Goal: Information Seeking & Learning: Find specific fact

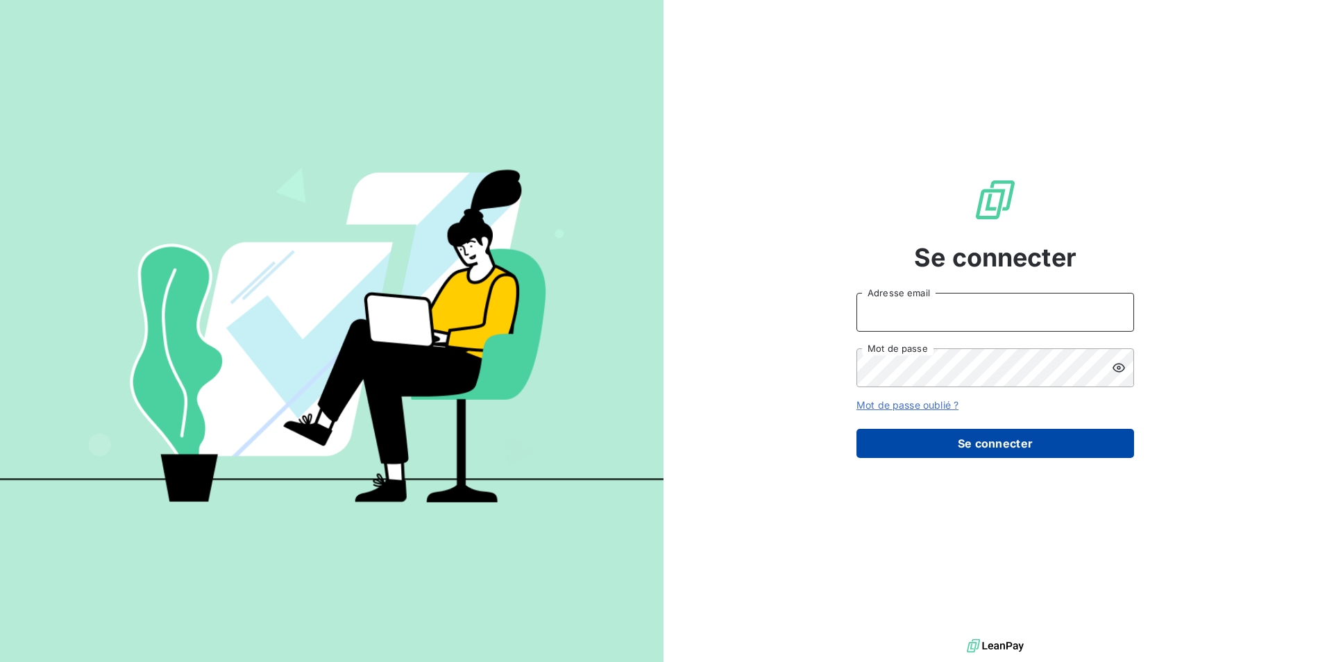
type input "[PERSON_NAME][EMAIL_ADDRESS][DOMAIN_NAME]"
click at [1008, 446] on button "Se connecter" at bounding box center [996, 443] width 278 height 29
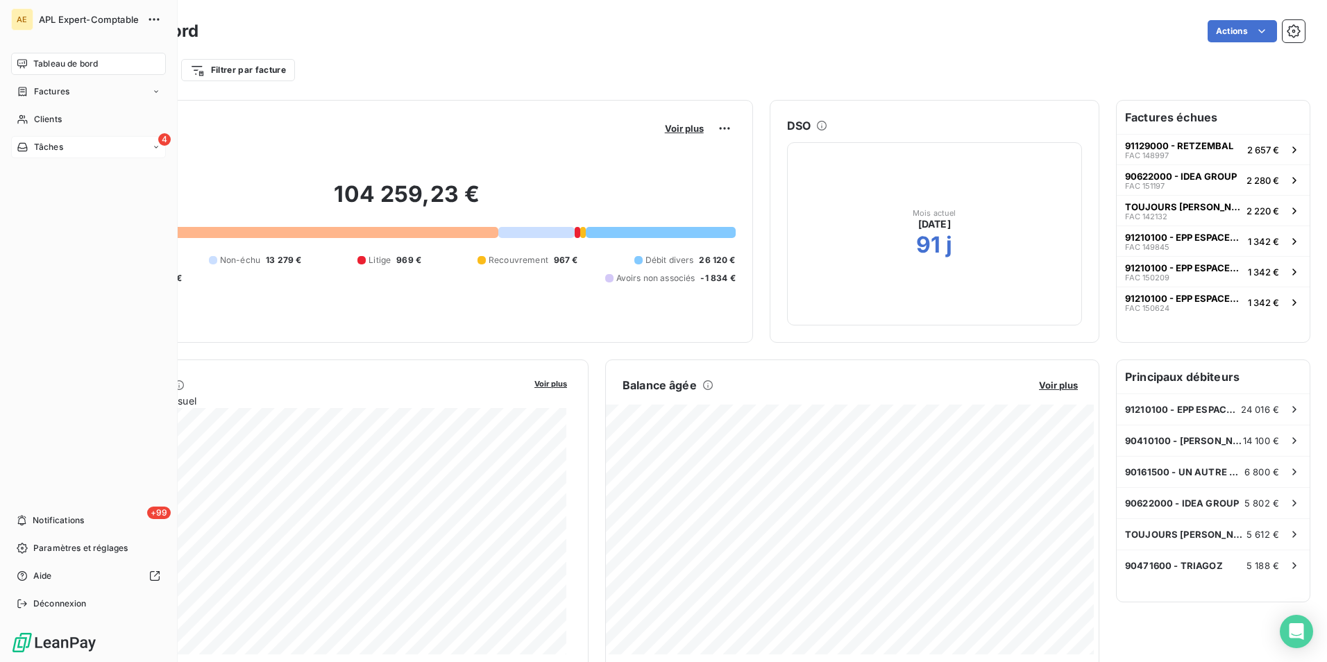
click at [47, 146] on span "Tâches" at bounding box center [48, 147] width 29 height 12
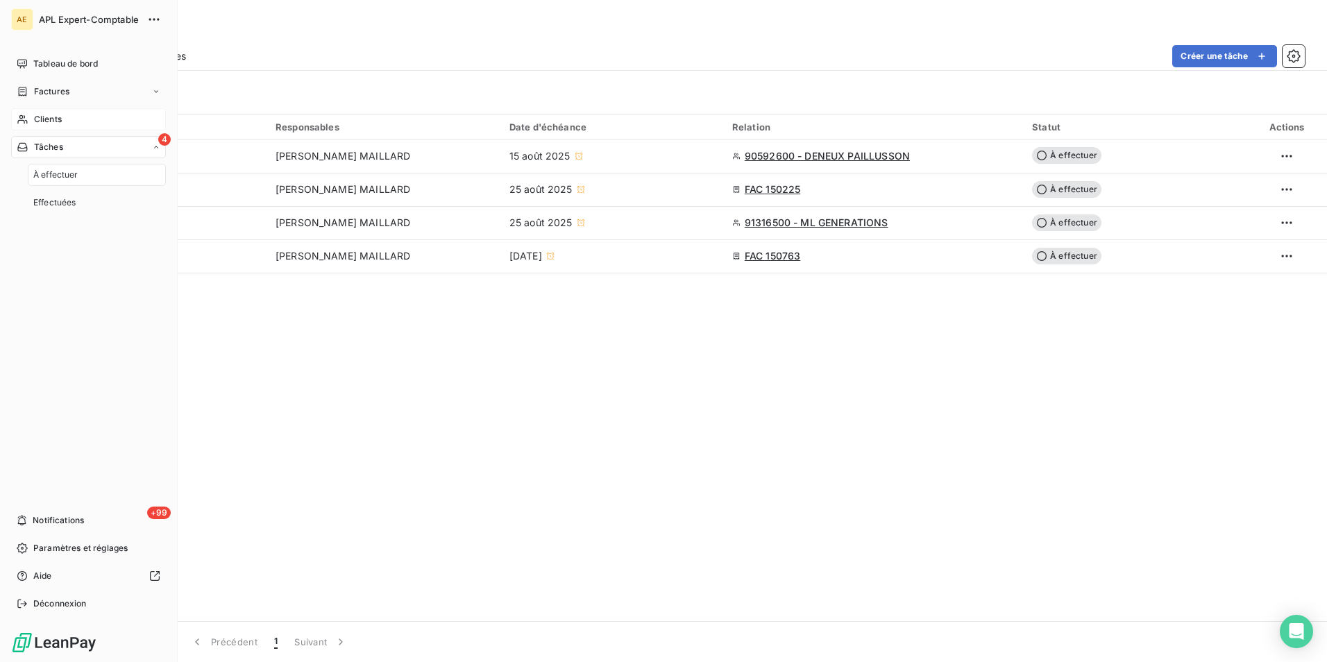
click at [53, 125] on span "Clients" at bounding box center [48, 119] width 28 height 12
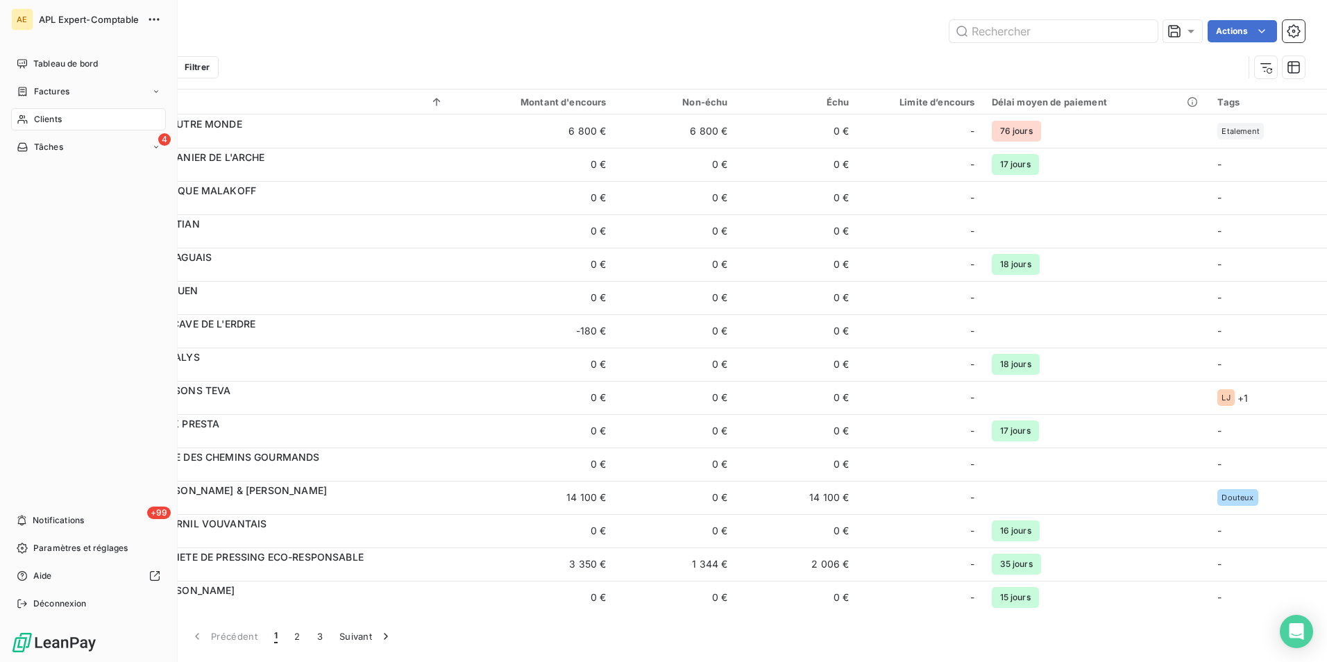
click at [67, 121] on div "Clients" at bounding box center [88, 119] width 155 height 22
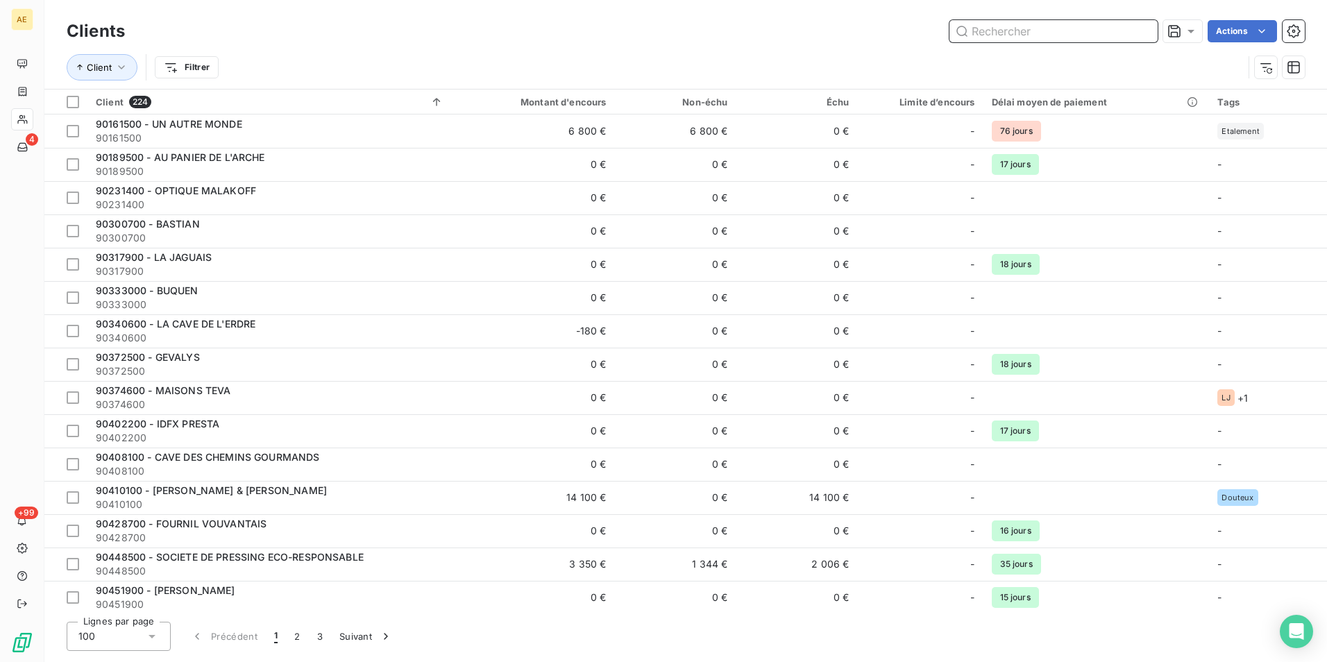
click at [1057, 32] on input "text" at bounding box center [1054, 31] width 208 height 22
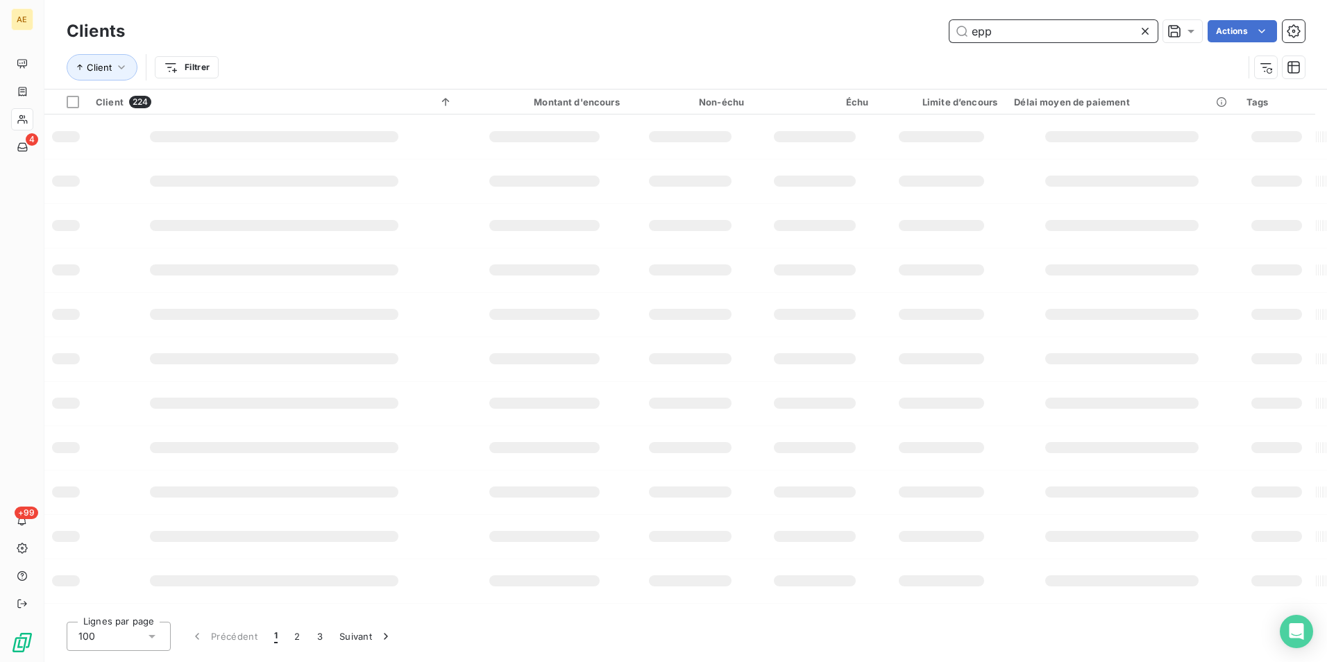
type input "epp"
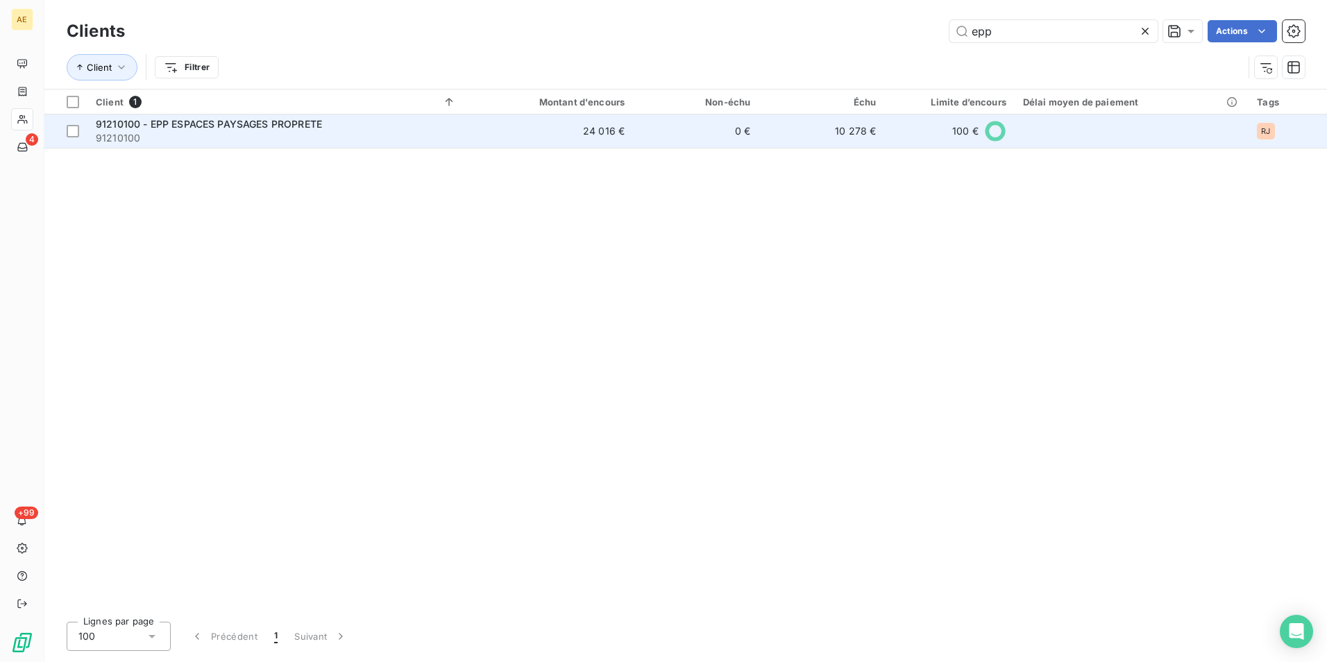
click at [207, 130] on div "91210100 - EPP ESPACES PAYSAGES PROPRETE" at bounding box center [276, 124] width 360 height 14
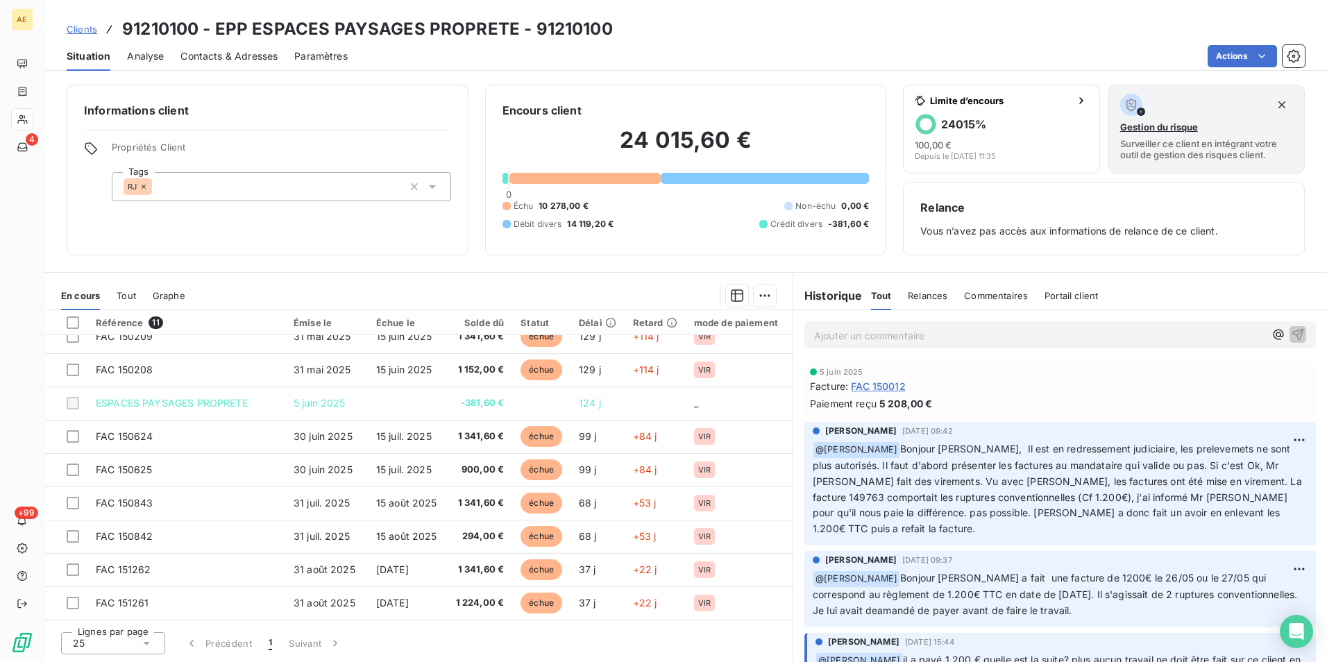
click at [873, 387] on span "FAC 150012" at bounding box center [878, 386] width 55 height 15
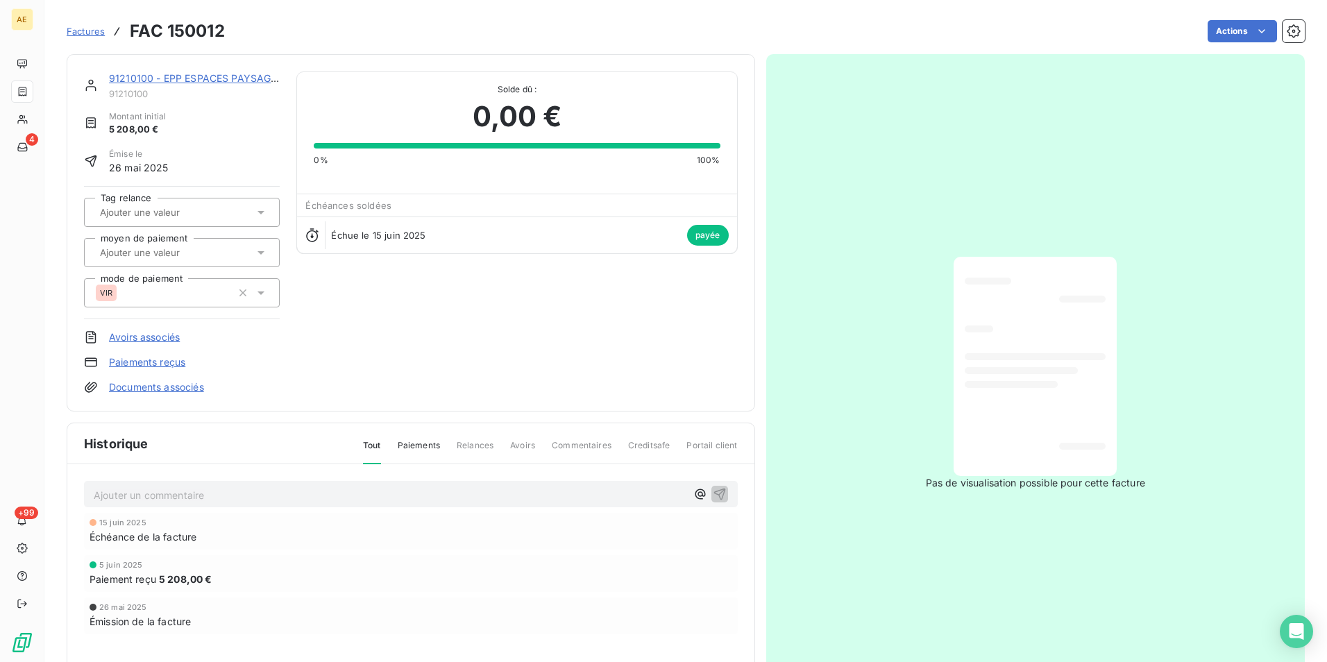
click at [970, 387] on div at bounding box center [1011, 384] width 93 height 7
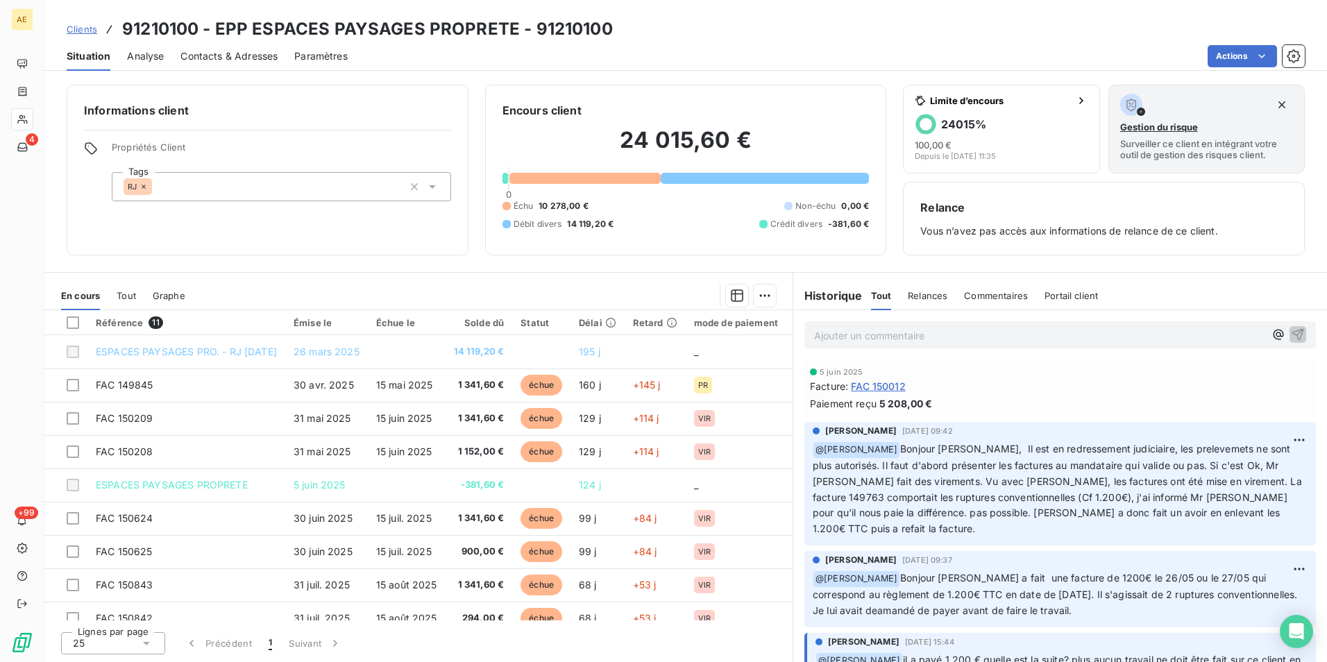
click at [146, 191] on div "RJ" at bounding box center [138, 186] width 28 height 17
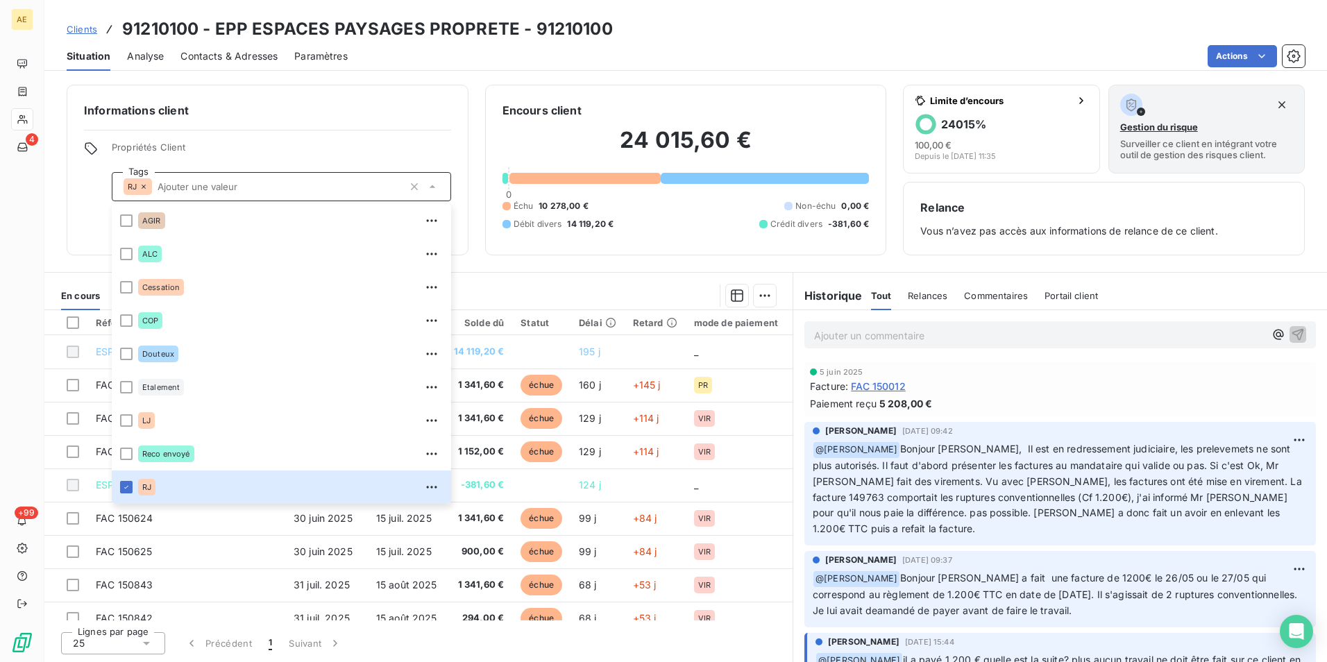
click at [307, 145] on span "Propriétés Client" at bounding box center [281, 151] width 339 height 19
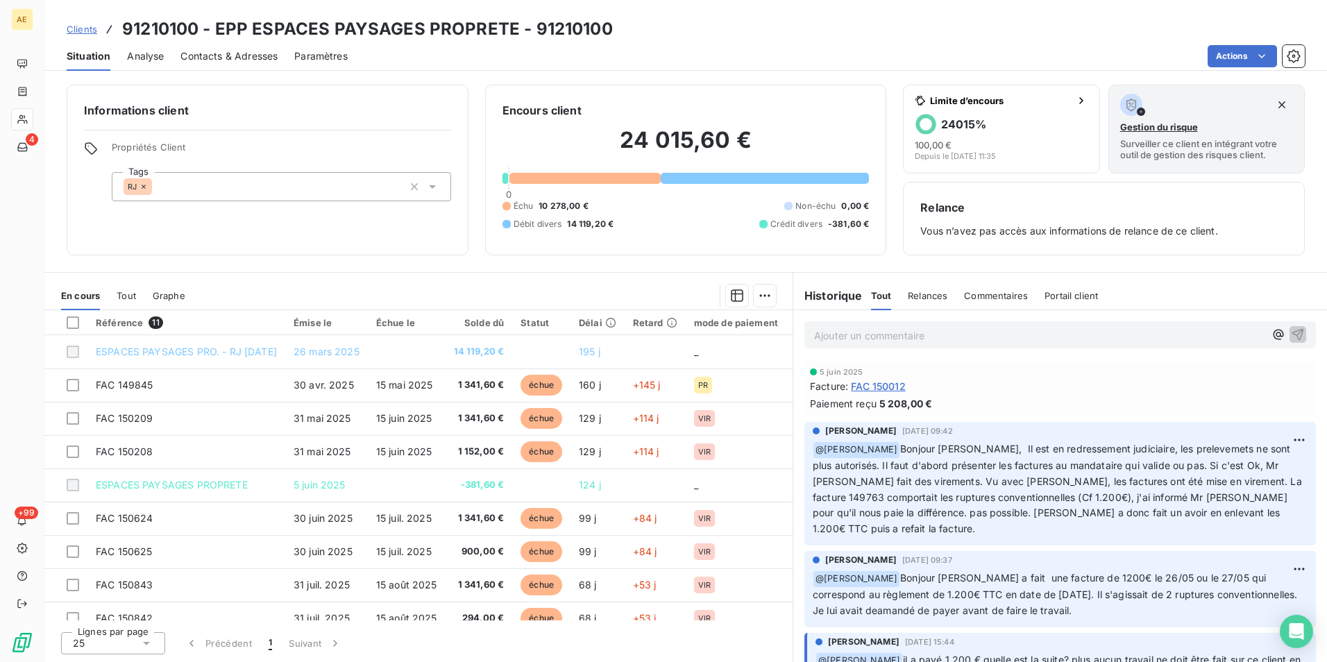
click at [142, 186] on icon at bounding box center [144, 187] width 8 height 8
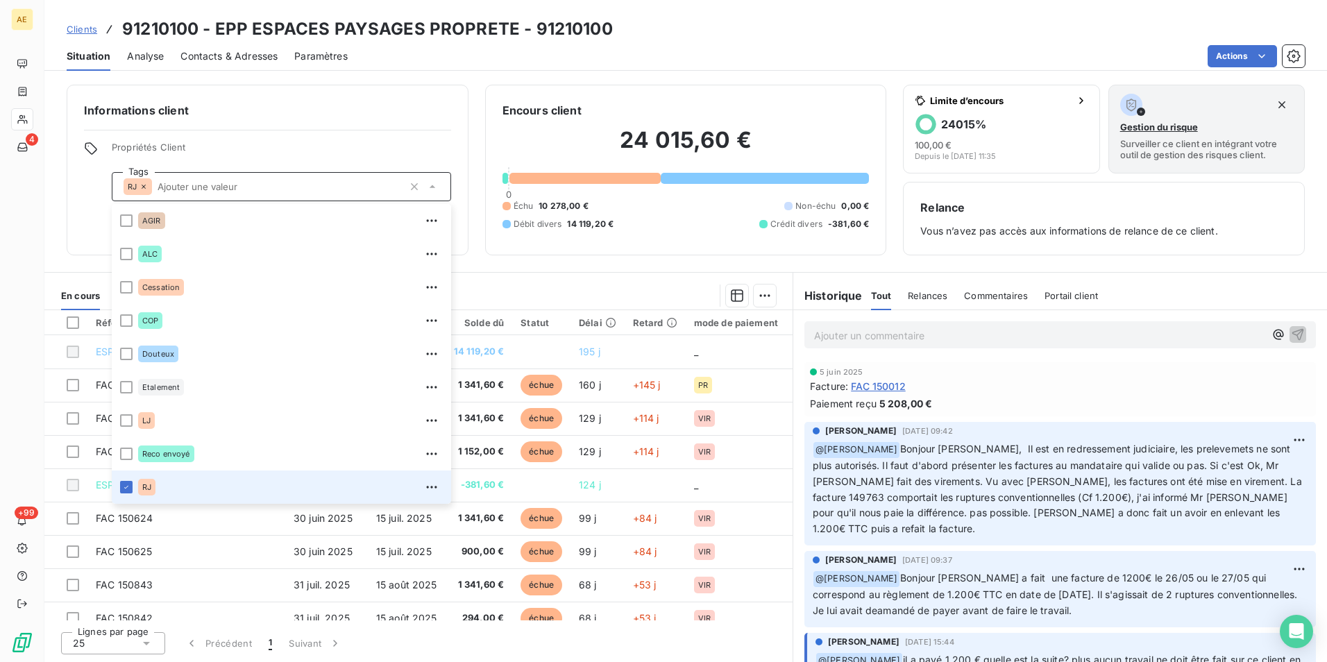
click at [142, 186] on icon at bounding box center [144, 187] width 8 height 8
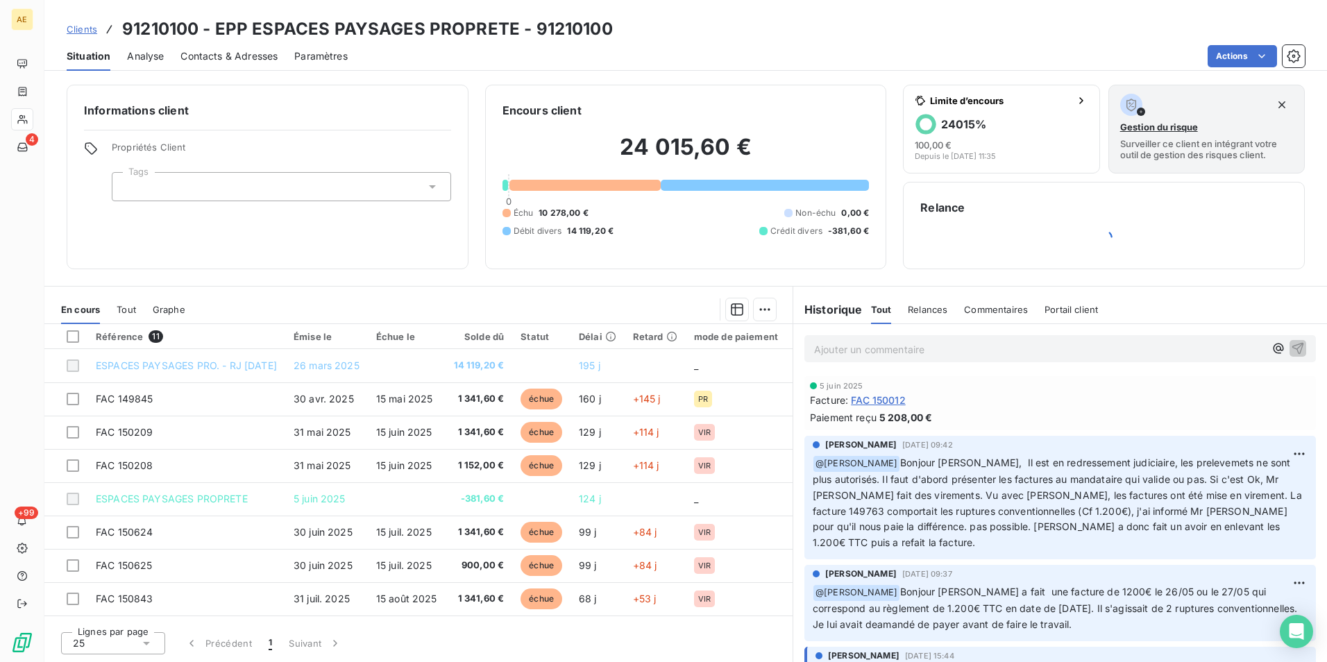
drag, startPoint x: 881, startPoint y: 416, endPoint x: 929, endPoint y: 417, distance: 47.9
click at [929, 417] on span "5 208,00 €" at bounding box center [906, 417] width 53 height 15
drag, startPoint x: 929, startPoint y: 417, endPoint x: 911, endPoint y: 414, distance: 18.4
copy span "5 208,00"
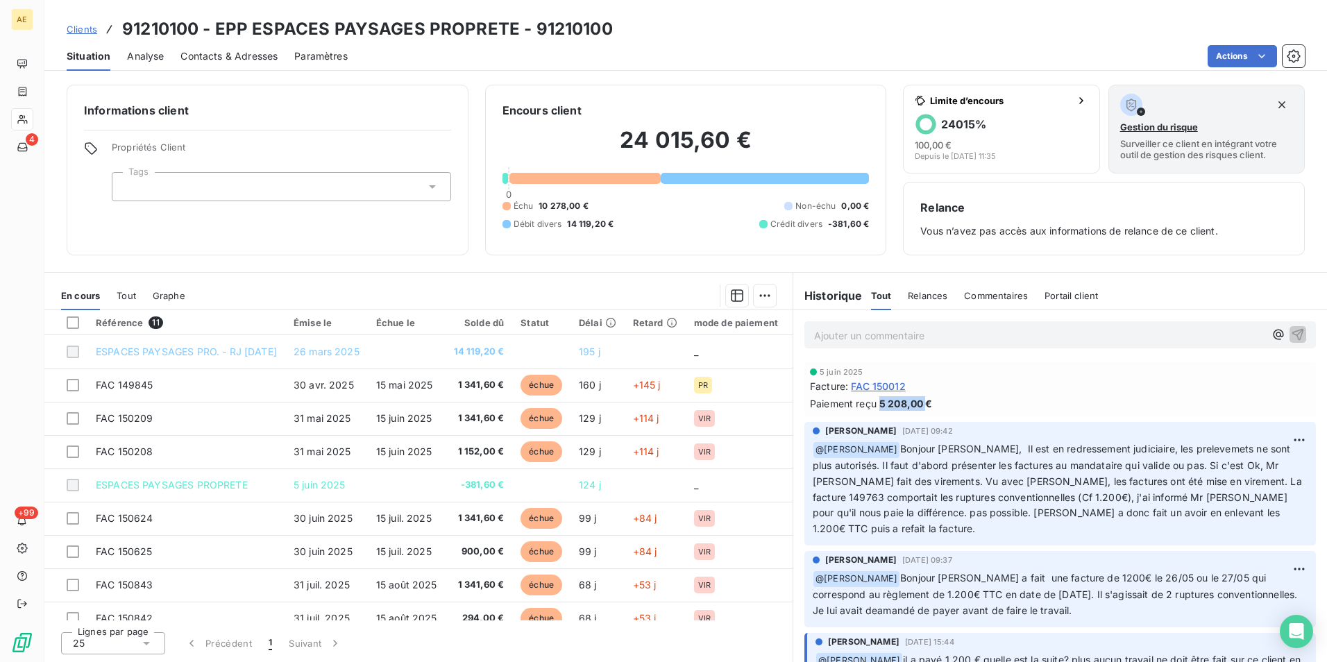
click at [129, 296] on span "Tout" at bounding box center [126, 295] width 19 height 11
